Goal: Book appointment/travel/reservation

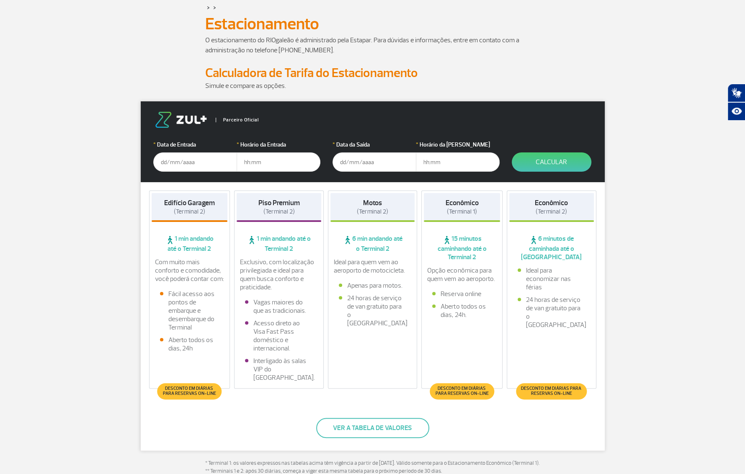
scroll to position [50, 0]
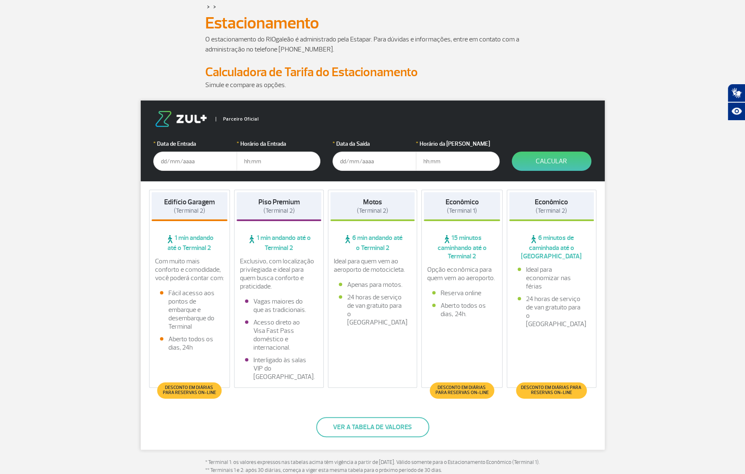
click at [162, 161] on input "text" at bounding box center [195, 161] width 84 height 19
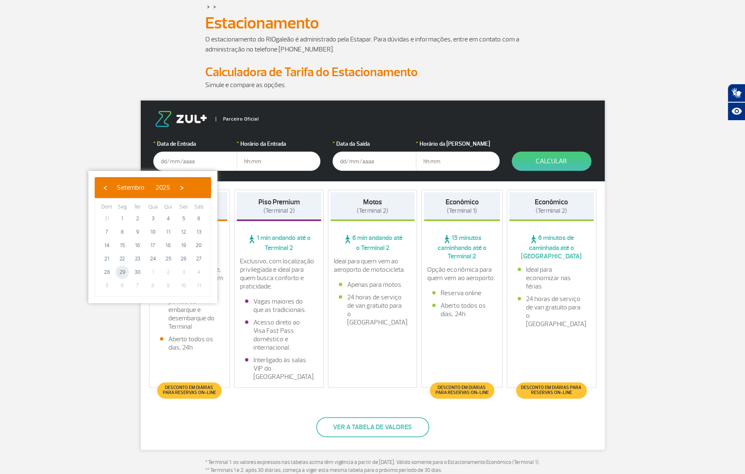
click at [120, 271] on span "29" at bounding box center [122, 272] width 13 height 13
type input "[DATE]"
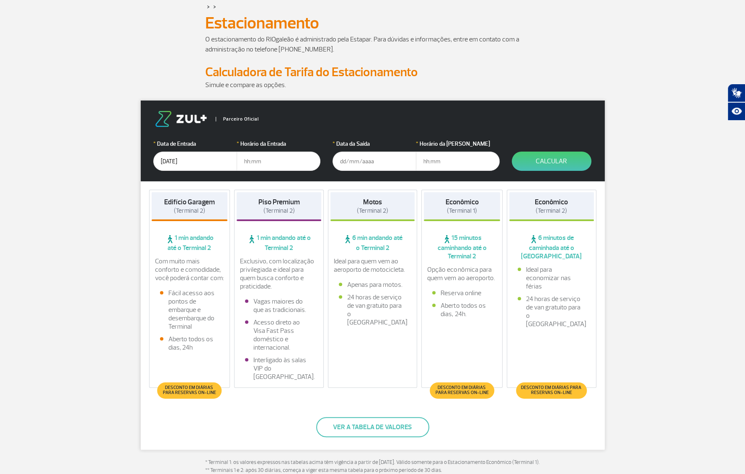
click at [270, 162] on input "text" at bounding box center [279, 161] width 84 height 19
click at [256, 159] on input "text" at bounding box center [279, 161] width 84 height 19
type input "07:30"
click at [341, 159] on input "text" at bounding box center [375, 161] width 84 height 19
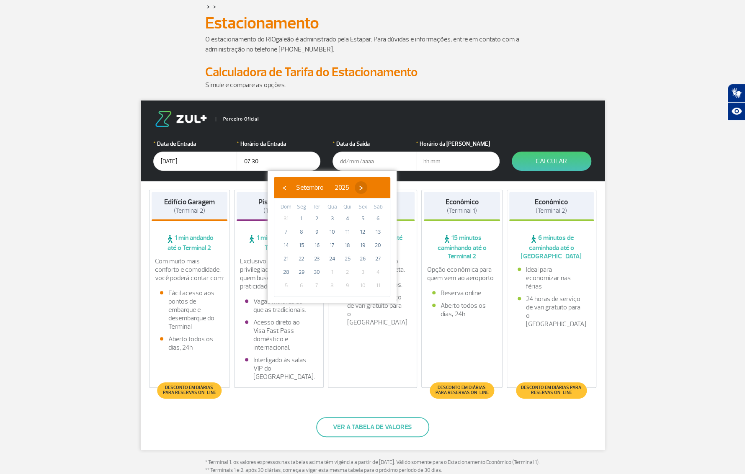
click at [367, 189] on span "›" at bounding box center [361, 187] width 13 height 13
click at [287, 232] on span "5" at bounding box center [285, 231] width 13 height 13
type input "[DATE]"
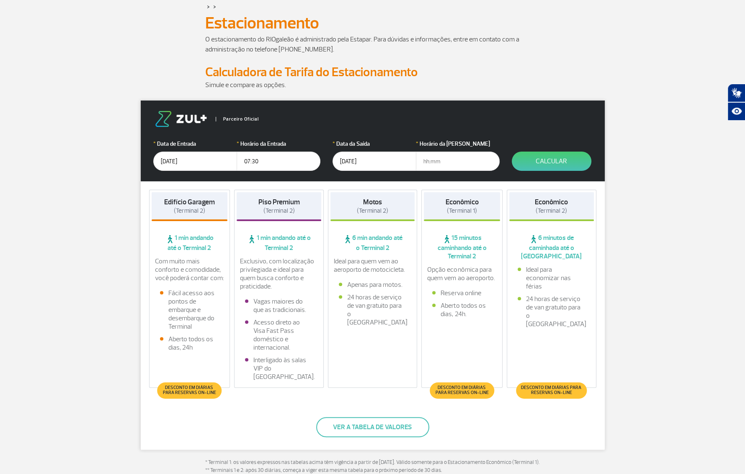
click at [432, 161] on input "text" at bounding box center [458, 161] width 84 height 19
click at [255, 158] on input "07:30" at bounding box center [279, 161] width 84 height 19
type input "07:00"
click at [429, 159] on input "text" at bounding box center [458, 161] width 84 height 19
type input "14:30"
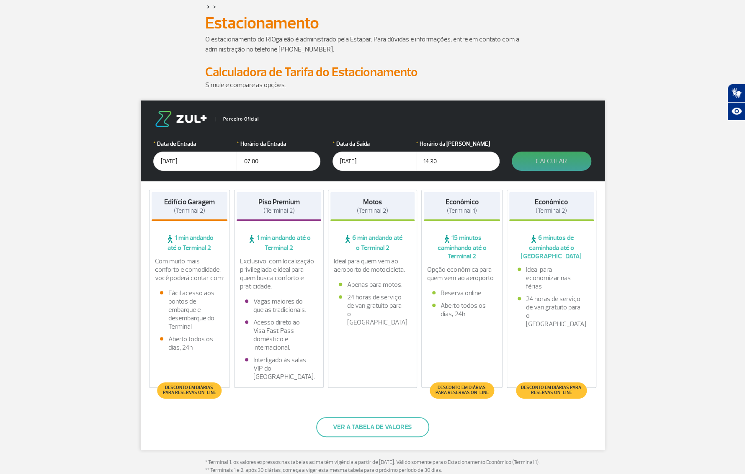
click at [552, 161] on button "Calcular" at bounding box center [552, 161] width 80 height 19
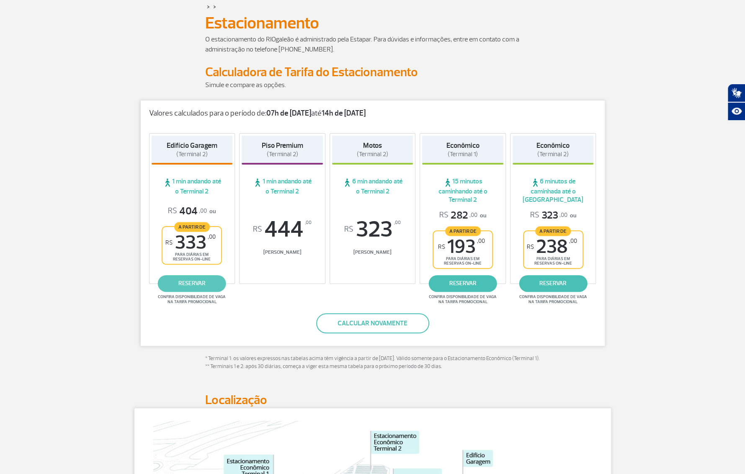
click at [189, 282] on link "reservar" at bounding box center [192, 283] width 68 height 17
